Goal: Information Seeking & Learning: Learn about a topic

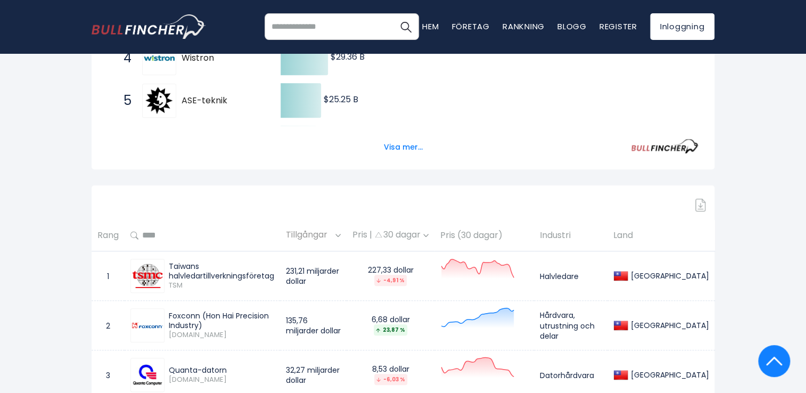
scroll to position [444, 0]
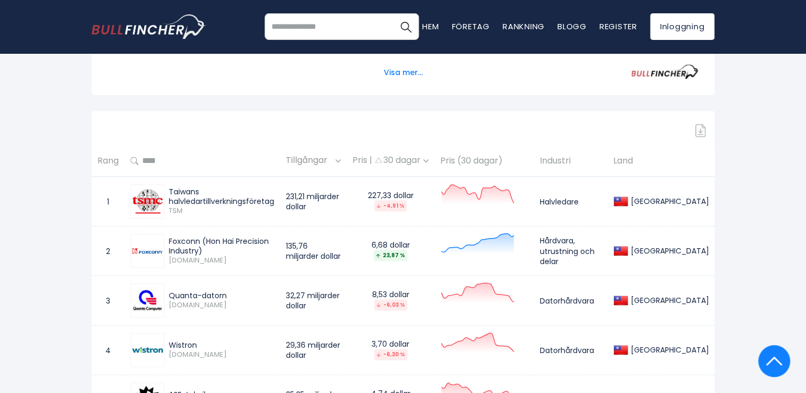
click at [186, 192] on font "Taiwans halvledartillverkningsföretag" at bounding box center [221, 196] width 105 height 20
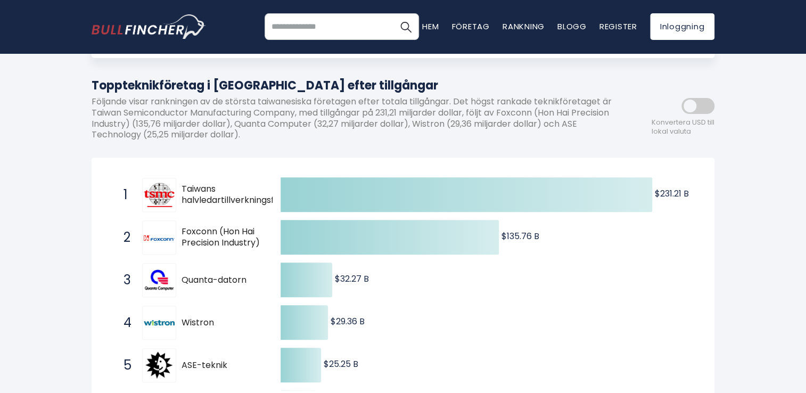
scroll to position [0, 0]
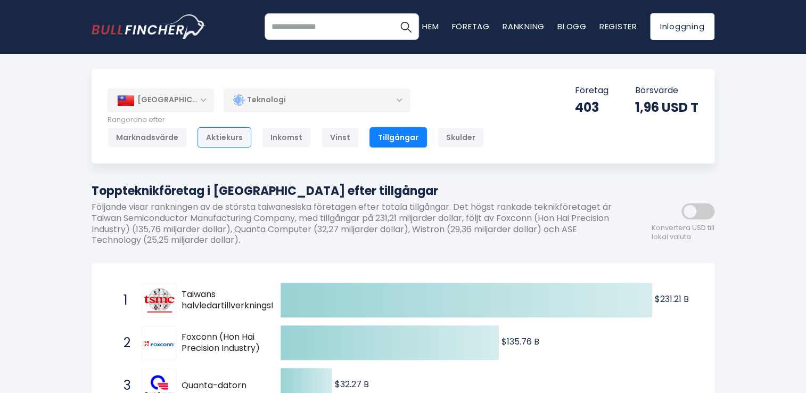
click at [219, 135] on font "Aktiekurs" at bounding box center [224, 137] width 37 height 11
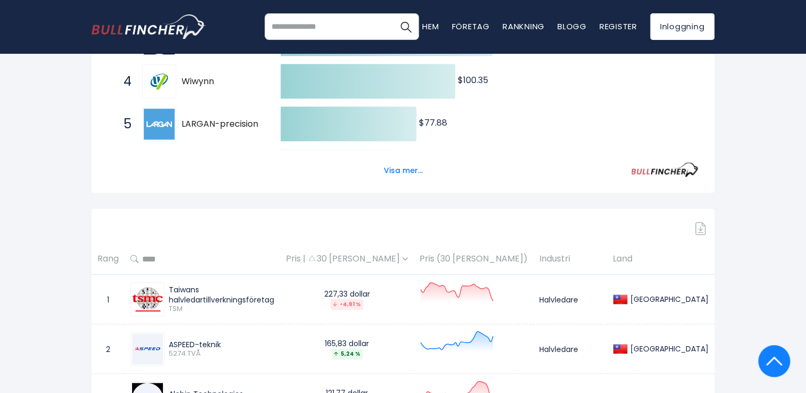
scroll to position [472, 0]
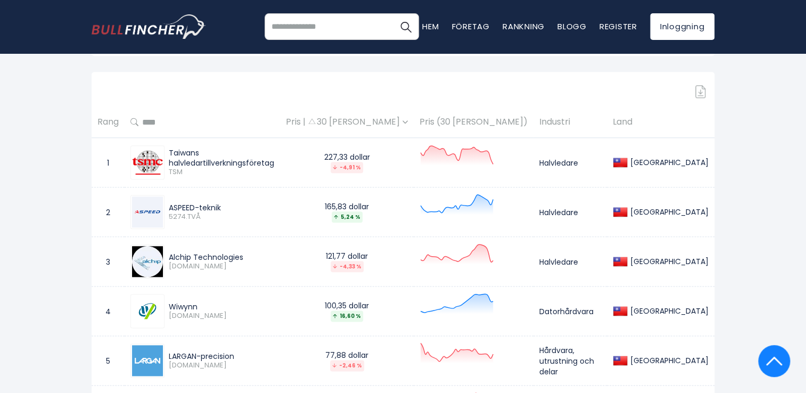
click at [143, 158] on img at bounding box center [147, 162] width 31 height 31
